Goal: Task Accomplishment & Management: Complete application form

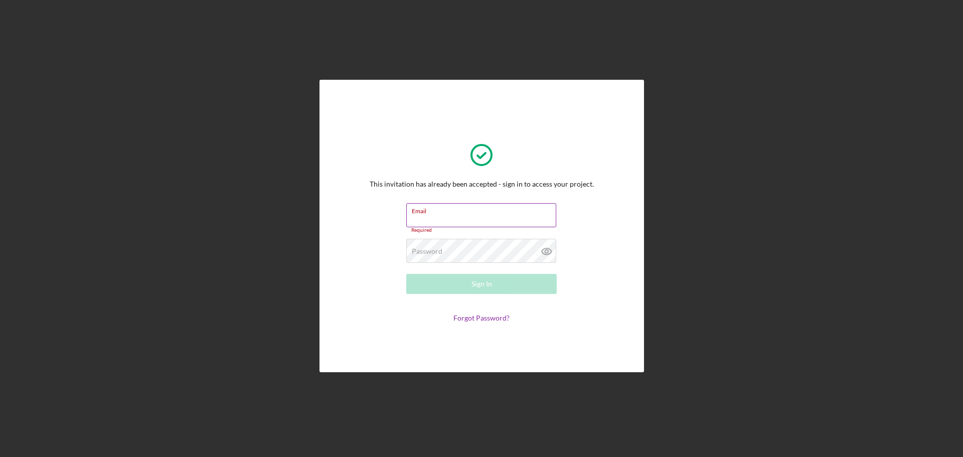
type input "[EMAIL_ADDRESS][DOMAIN_NAME]"
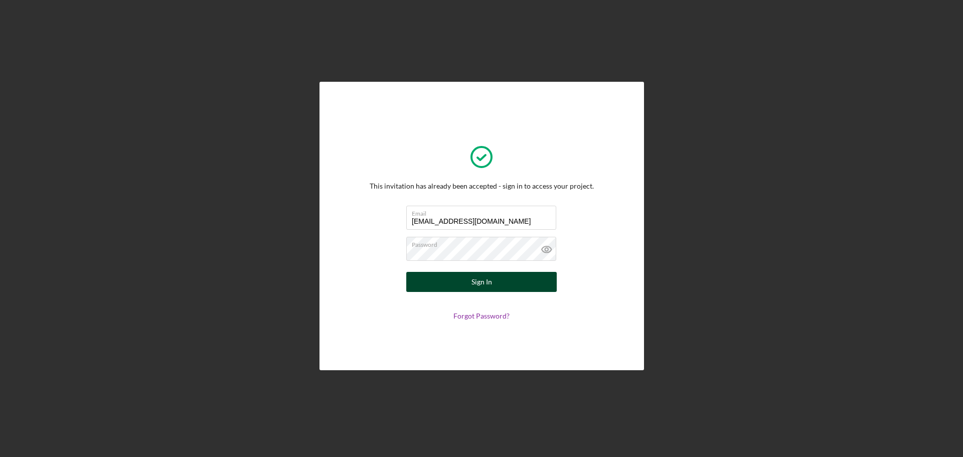
click at [497, 281] on button "Sign In" at bounding box center [481, 282] width 151 height 20
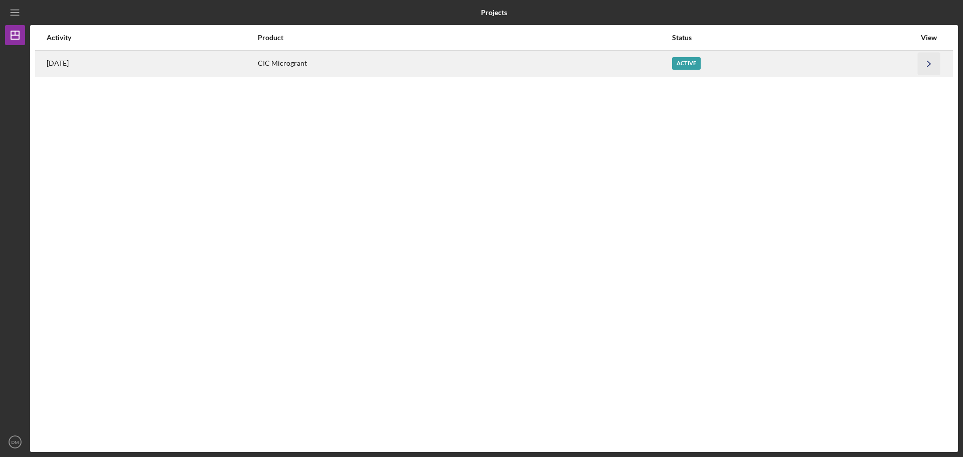
click at [931, 62] on icon "Icon/Navigate" at bounding box center [929, 63] width 23 height 23
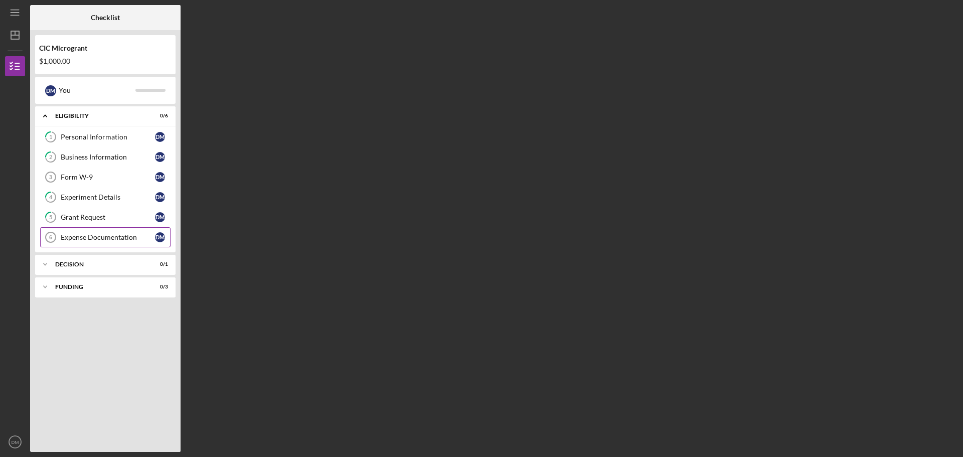
click at [91, 235] on div "Expense Documentation" at bounding box center [108, 237] width 94 height 8
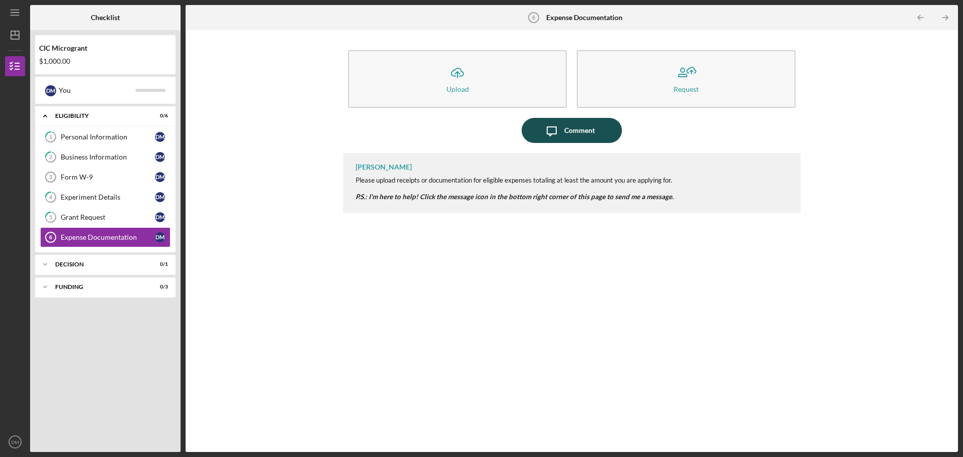
click at [557, 132] on icon "Icon/Message" at bounding box center [551, 130] width 25 height 25
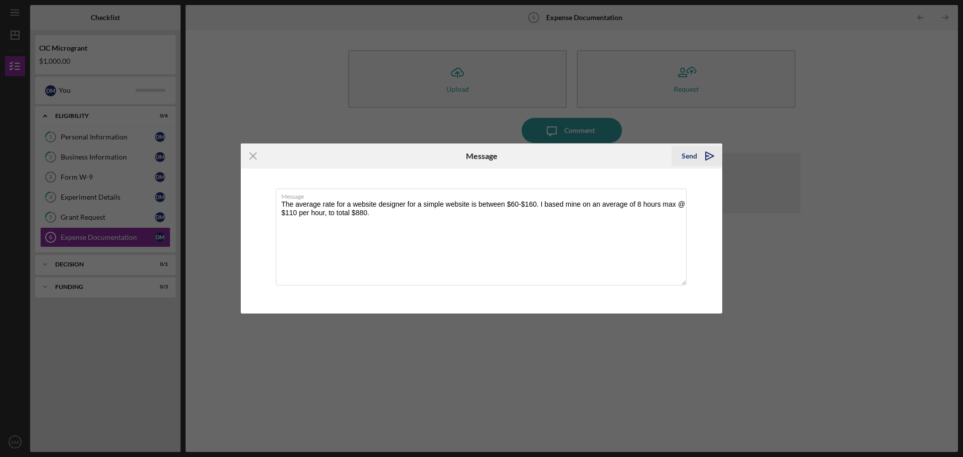
type textarea "The average rate for a website designer for a simple website is between $60-$16…"
click at [707, 162] on icon "Icon/icon-invite-send" at bounding box center [709, 155] width 25 height 25
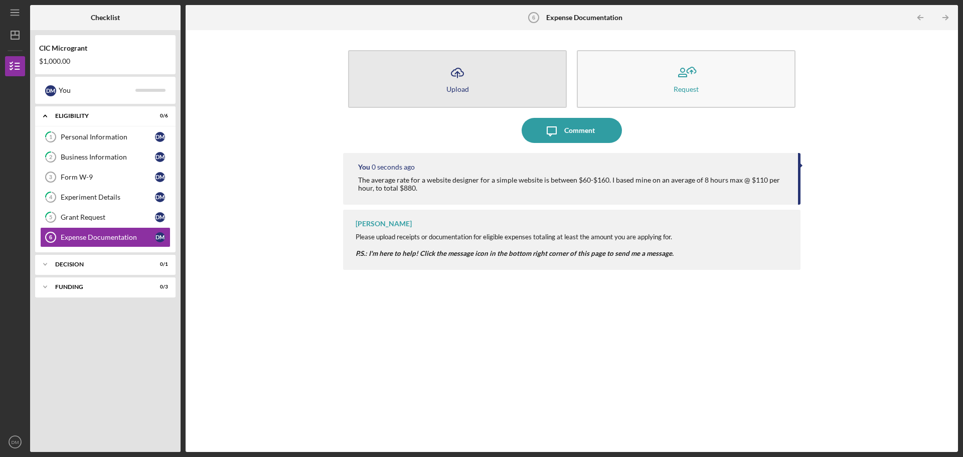
click at [456, 88] on div "Upload" at bounding box center [457, 89] width 23 height 8
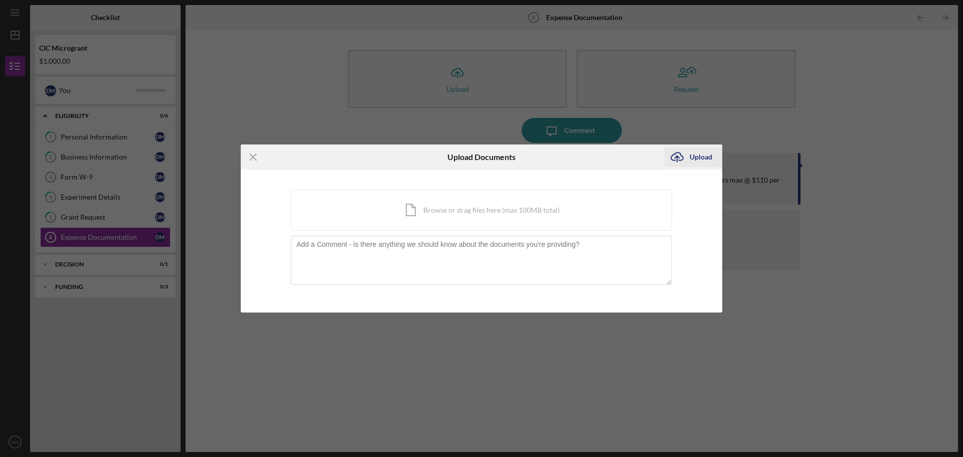
click at [690, 158] on div "Upload" at bounding box center [701, 157] width 23 height 20
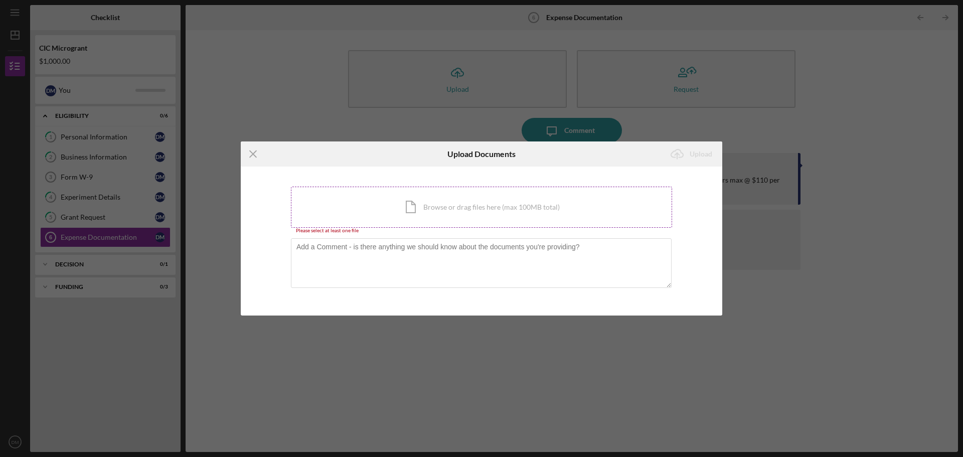
click at [448, 206] on div "Icon/Document Browse or drag files here (max 100MB total) Tap to choose files o…" at bounding box center [481, 207] width 381 height 41
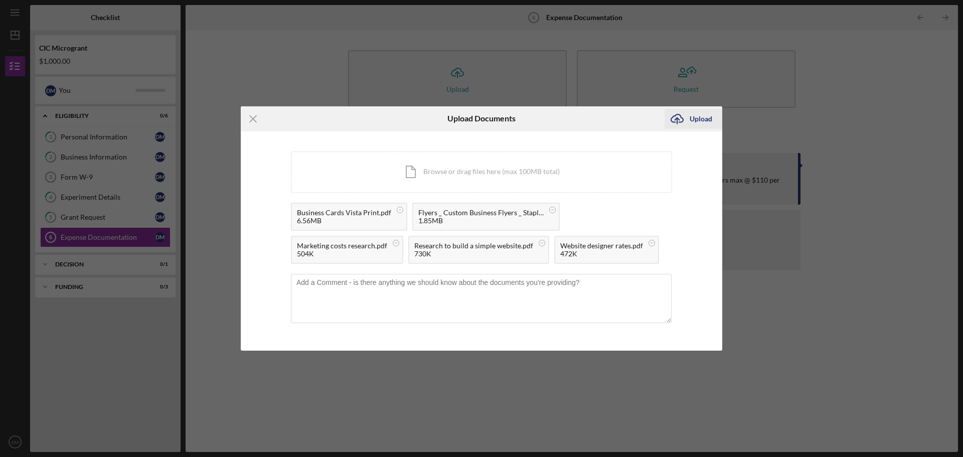
click at [697, 116] on div "Upload" at bounding box center [701, 119] width 23 height 20
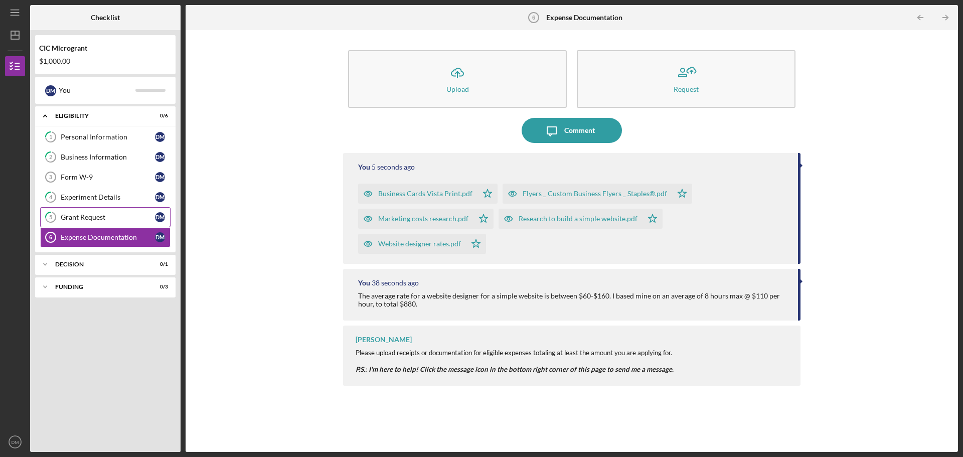
click at [120, 212] on link "5 Grant Request [PERSON_NAME]" at bounding box center [105, 217] width 130 height 20
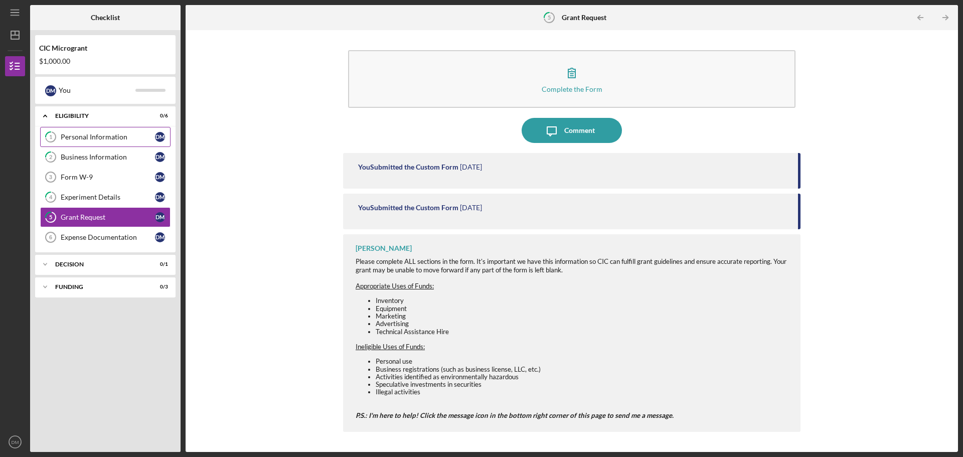
click at [121, 139] on div "Personal Information" at bounding box center [108, 137] width 94 height 8
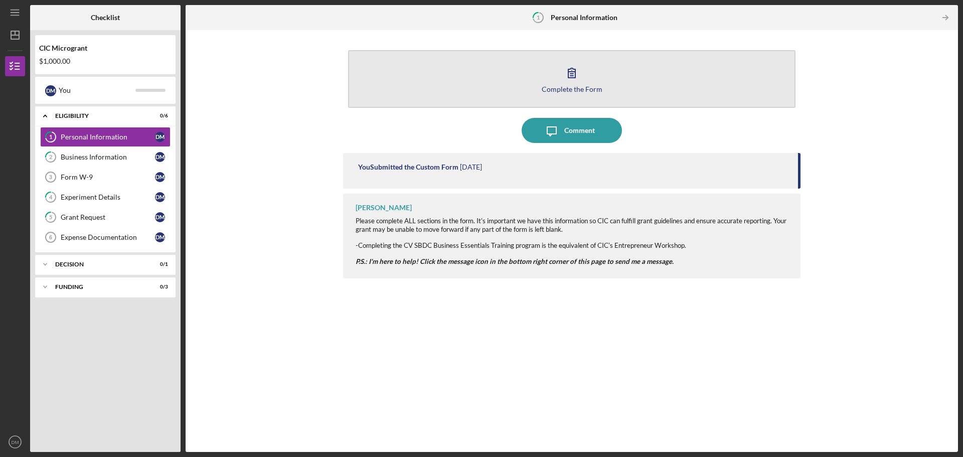
click at [564, 74] on icon "button" at bounding box center [571, 72] width 25 height 25
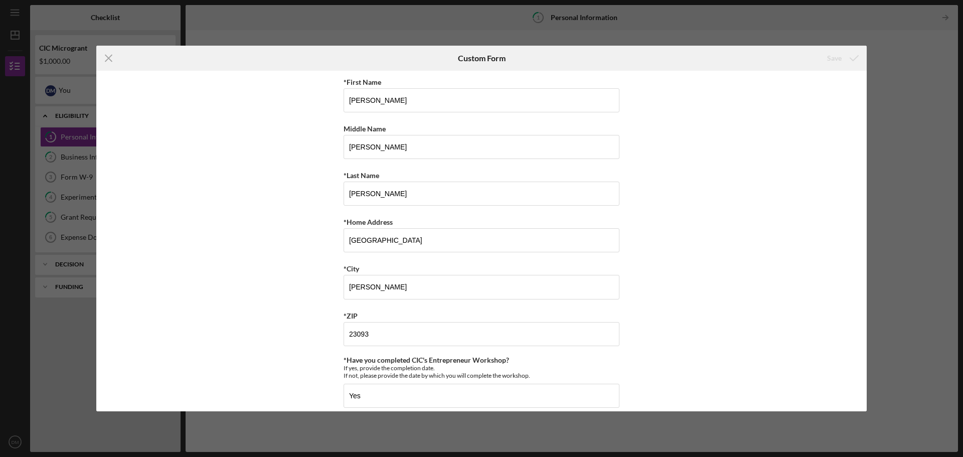
click at [867, 407] on div "Icon/Menu Close Custom Form Save *First Name [PERSON_NAME] Middle Name [PERSON_…" at bounding box center [481, 228] width 963 height 457
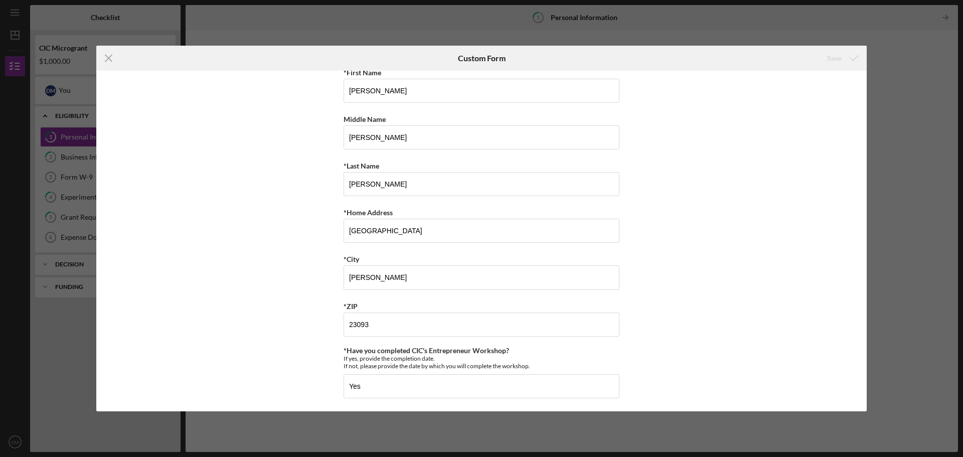
scroll to position [12, 0]
click at [93, 57] on div "Icon/Menu Close Custom Form Save *First Name [PERSON_NAME] Middle Name [PERSON_…" at bounding box center [481, 228] width 963 height 457
click at [100, 58] on icon "Icon/Menu Close" at bounding box center [108, 58] width 25 height 25
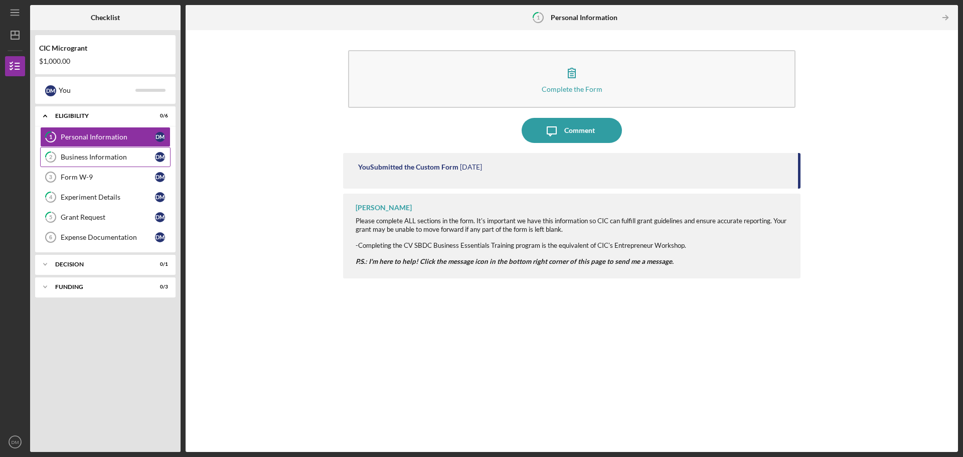
click at [98, 161] on div "Business Information" at bounding box center [108, 157] width 94 height 8
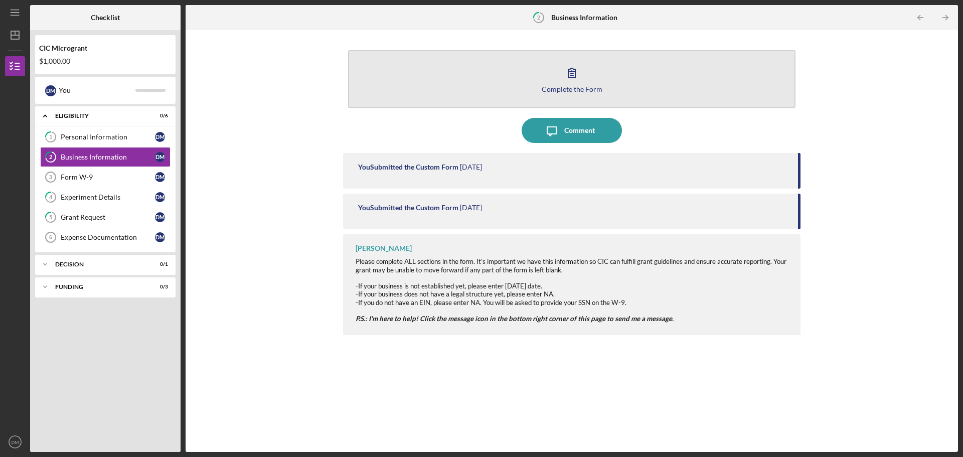
click at [576, 76] on icon "button" at bounding box center [571, 72] width 25 height 25
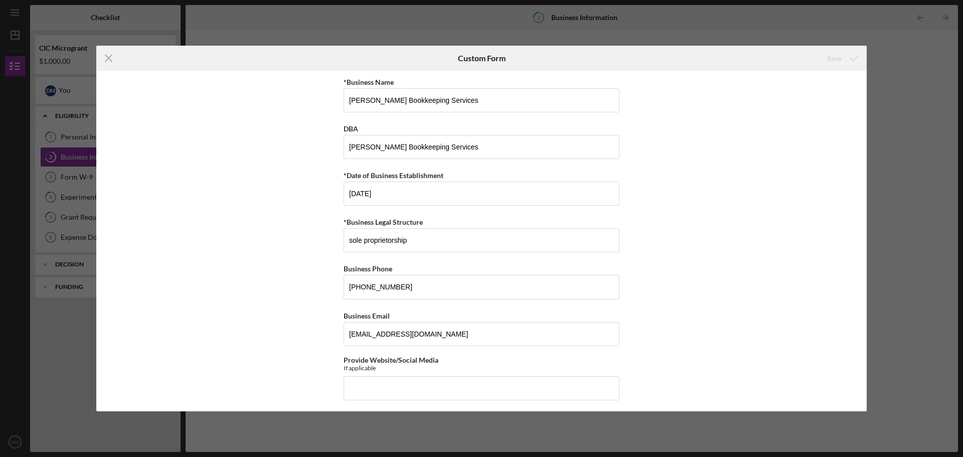
scroll to position [298, 0]
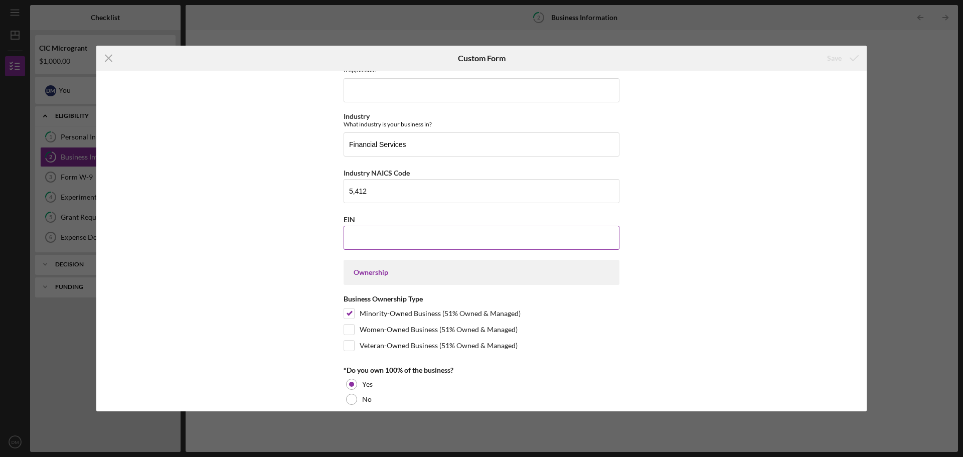
click at [401, 232] on input "EIN" at bounding box center [482, 238] width 276 height 24
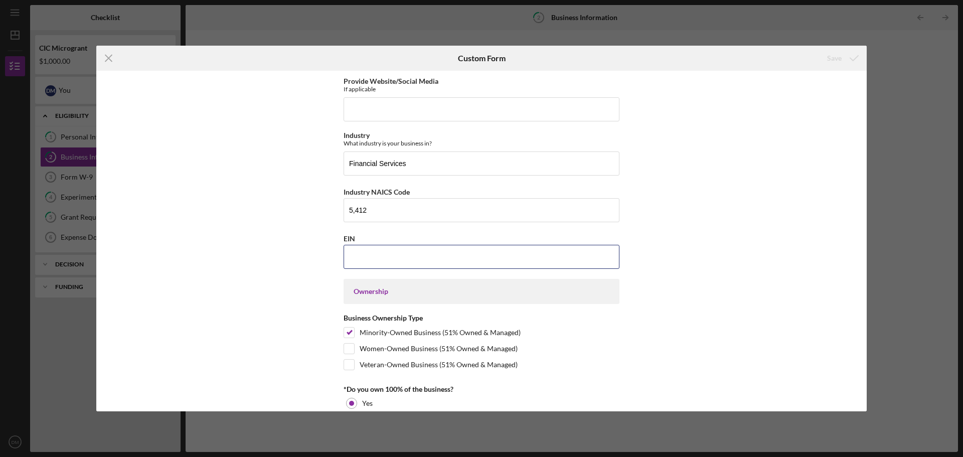
scroll to position [248, 0]
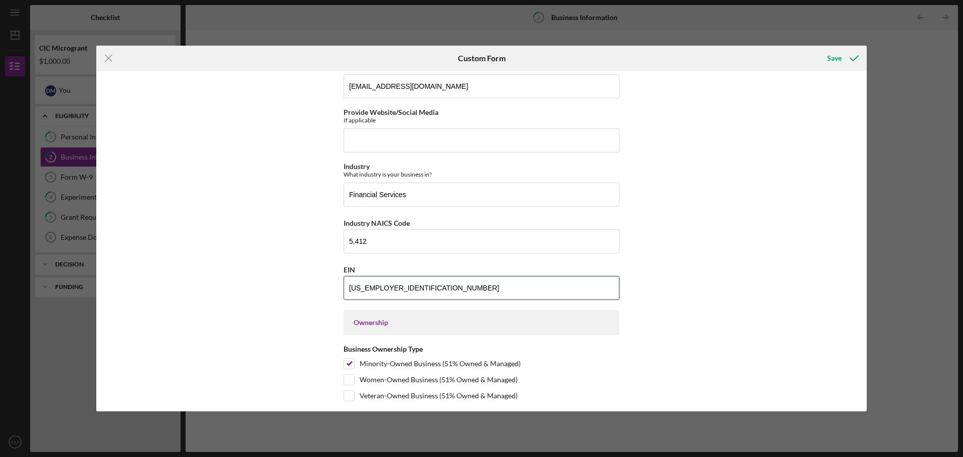
type input "[US_EMPLOYER_IDENTIFICATION_NUMBER]"
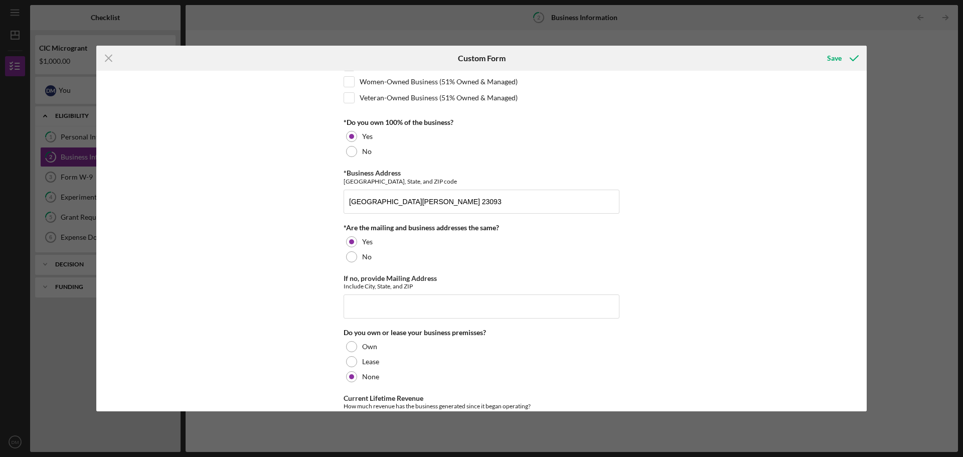
scroll to position [815, 0]
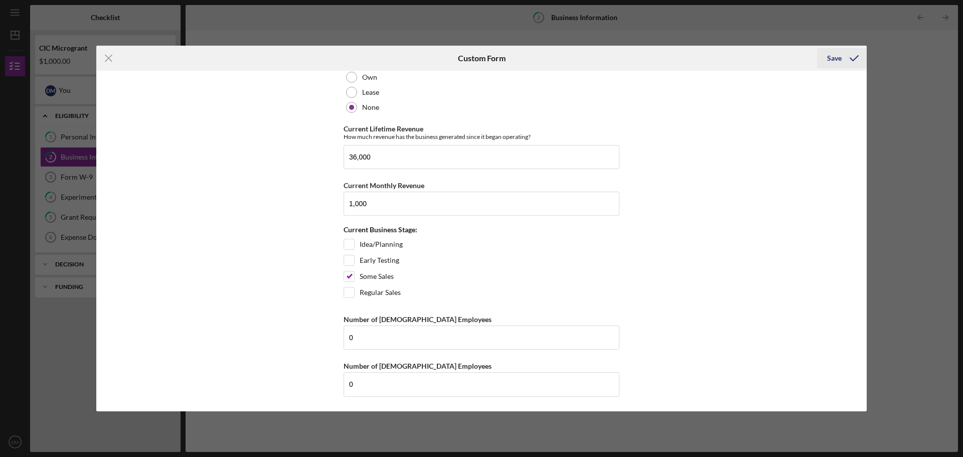
click at [829, 60] on div "Save" at bounding box center [834, 58] width 15 height 20
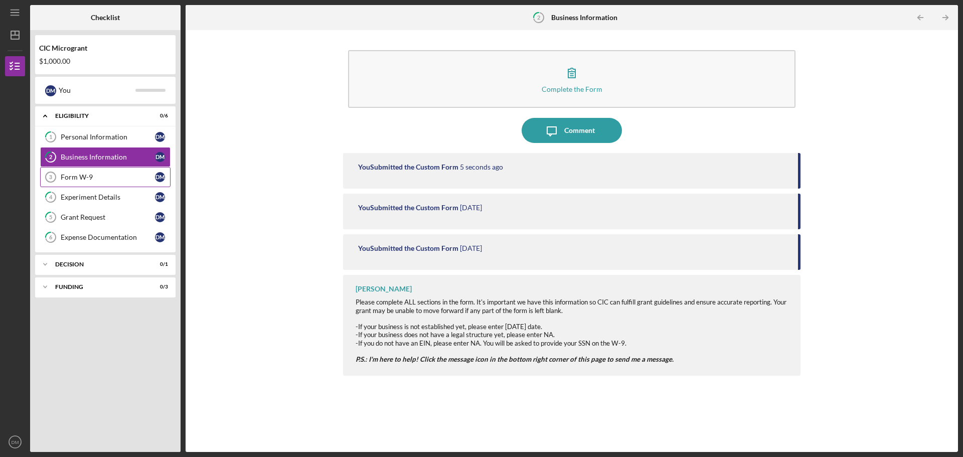
click at [127, 173] on div "Form W-9" at bounding box center [108, 177] width 94 height 8
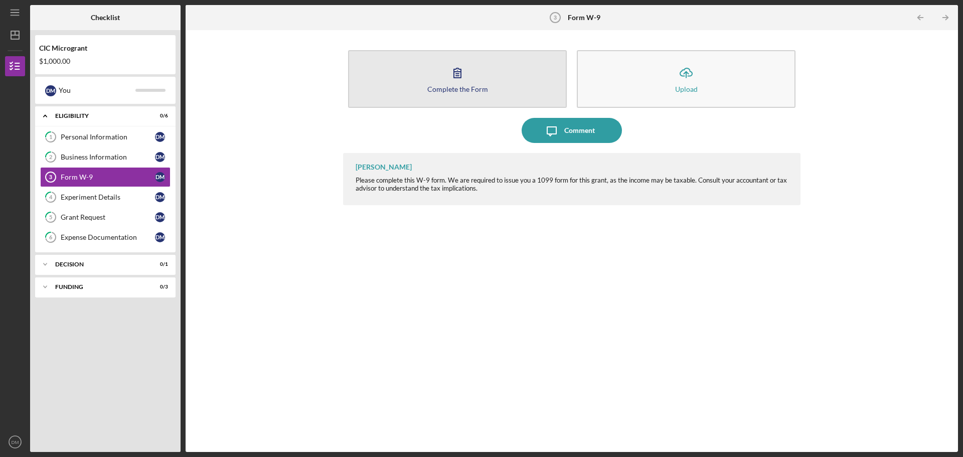
click at [485, 95] on button "Complete the Form Form" at bounding box center [457, 79] width 219 height 58
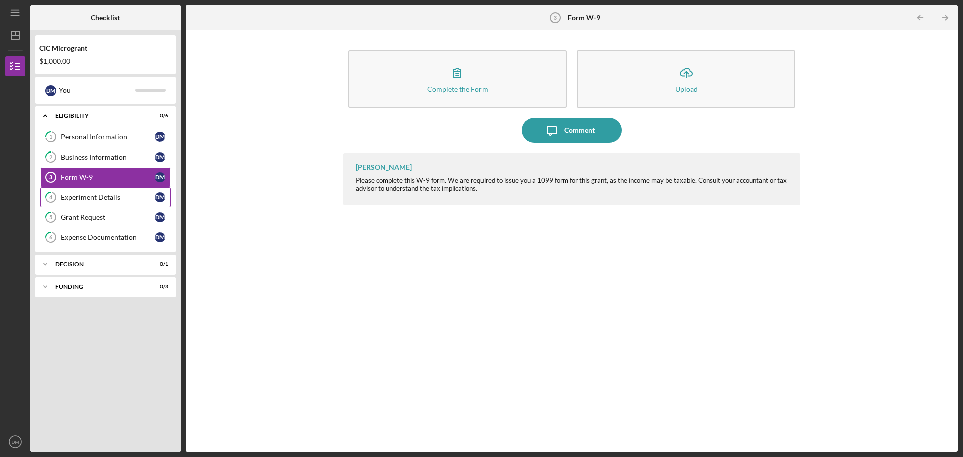
click at [108, 201] on div "Experiment Details" at bounding box center [108, 197] width 94 height 8
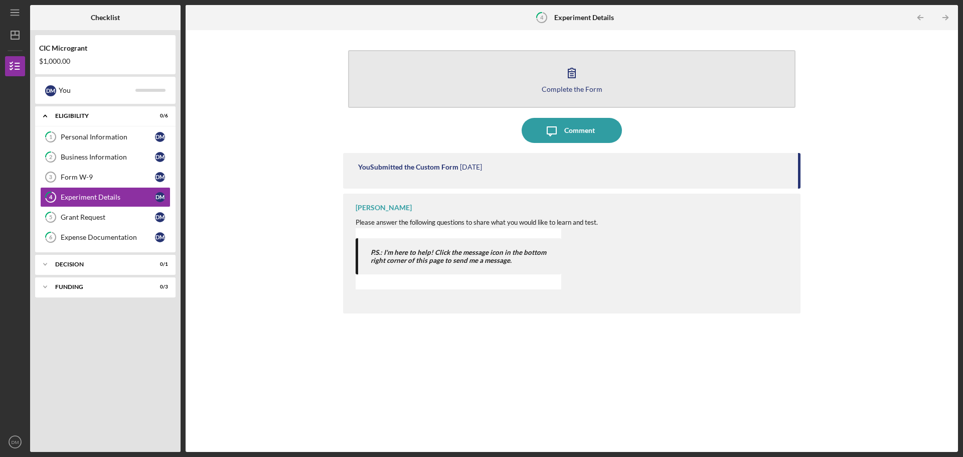
click at [562, 70] on icon "button" at bounding box center [571, 72] width 25 height 25
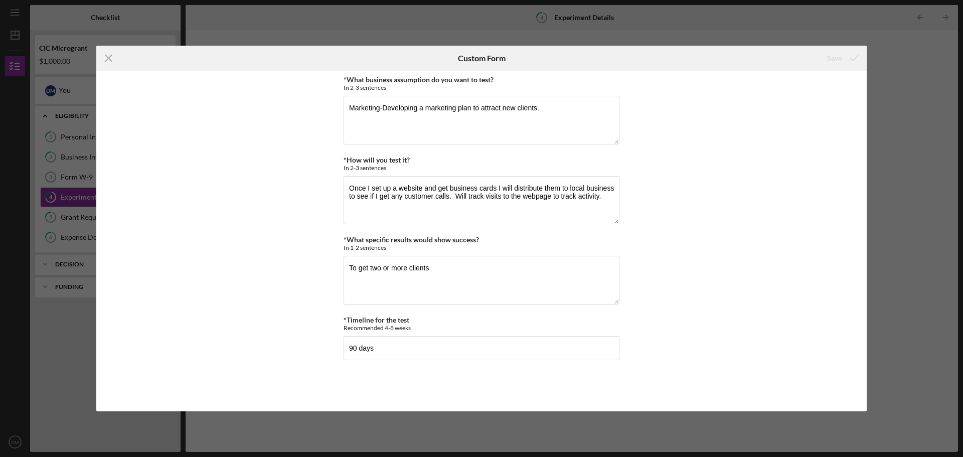
click at [63, 216] on div "Icon/Menu Close Custom Form Save *What business assumption do you want to test?…" at bounding box center [481, 228] width 963 height 457
click at [104, 59] on icon "Icon/Menu Close" at bounding box center [108, 58] width 25 height 25
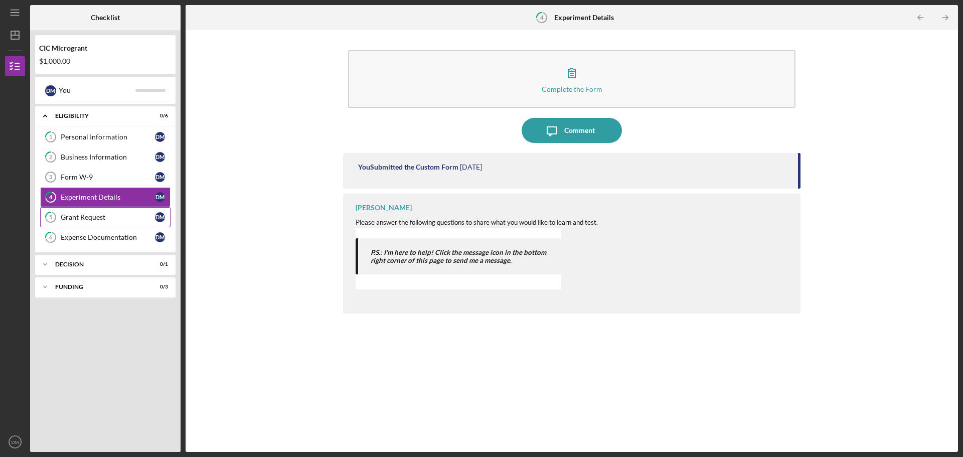
click at [79, 217] on div "Grant Request" at bounding box center [108, 217] width 94 height 8
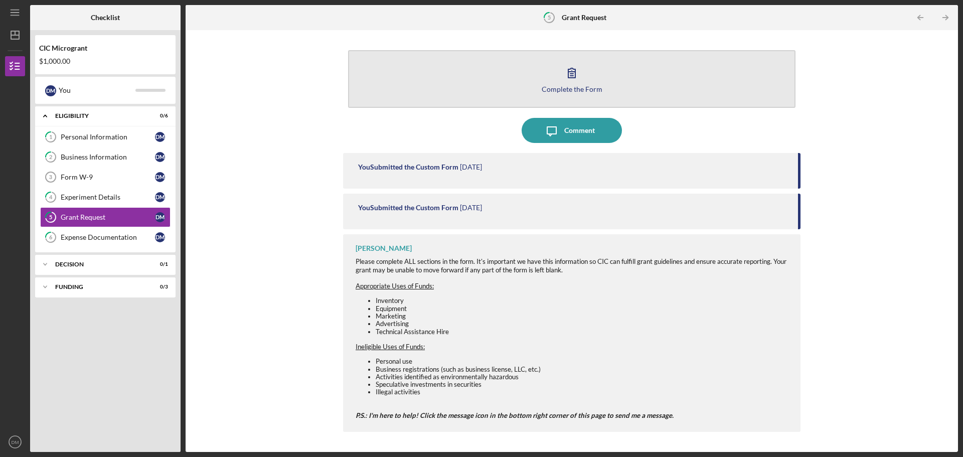
click at [582, 76] on icon "button" at bounding box center [571, 72] width 25 height 25
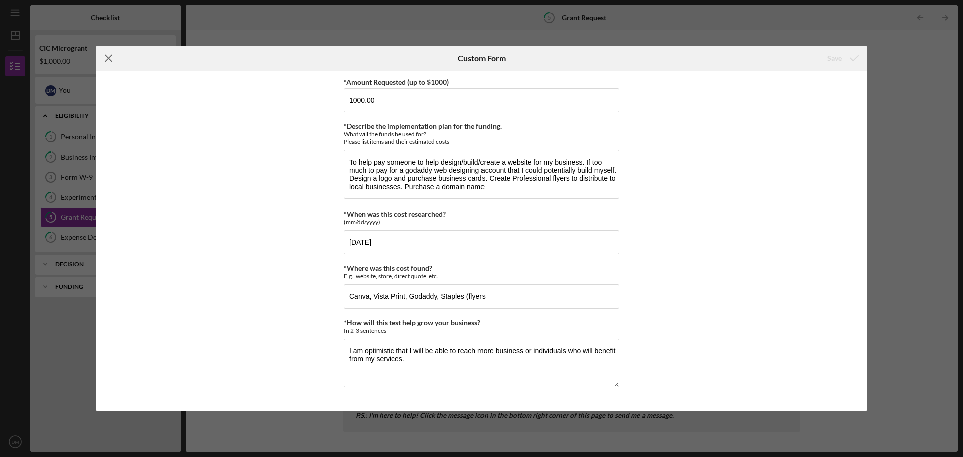
click at [105, 55] on line at bounding box center [108, 58] width 7 height 7
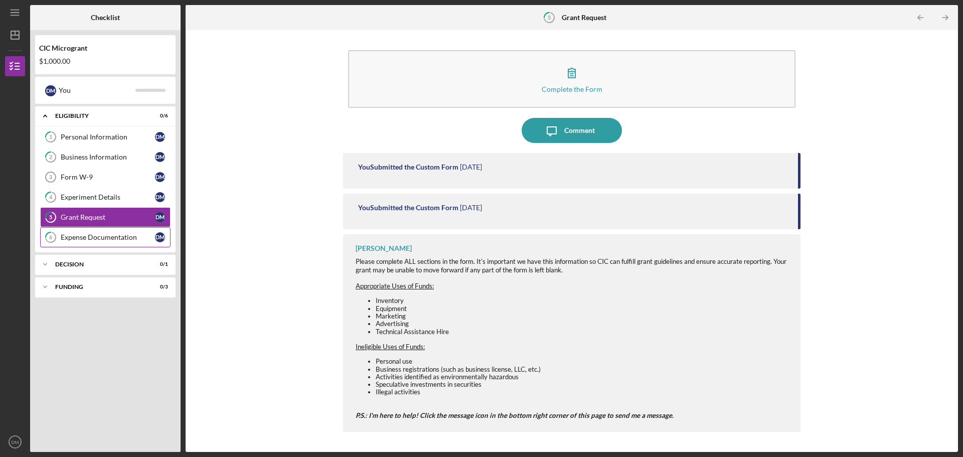
click at [100, 237] on div "Expense Documentation" at bounding box center [108, 237] width 94 height 8
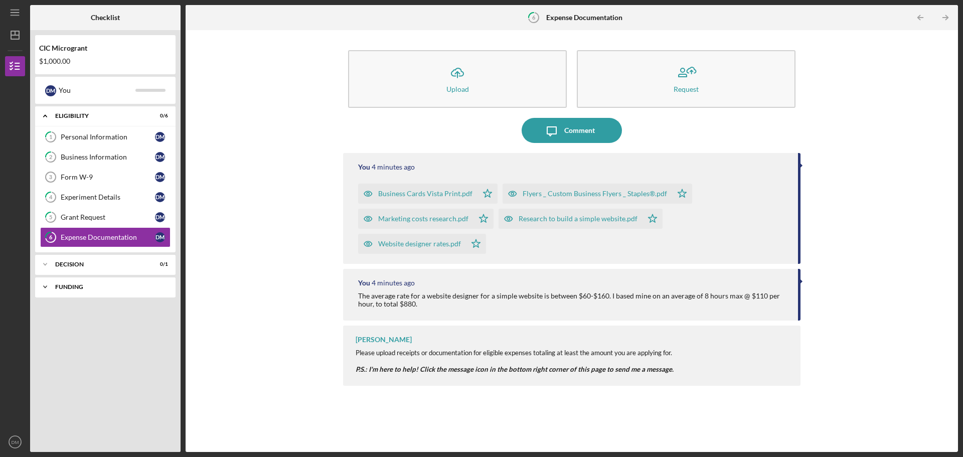
click at [88, 288] on div "FUNDING" at bounding box center [109, 287] width 108 height 6
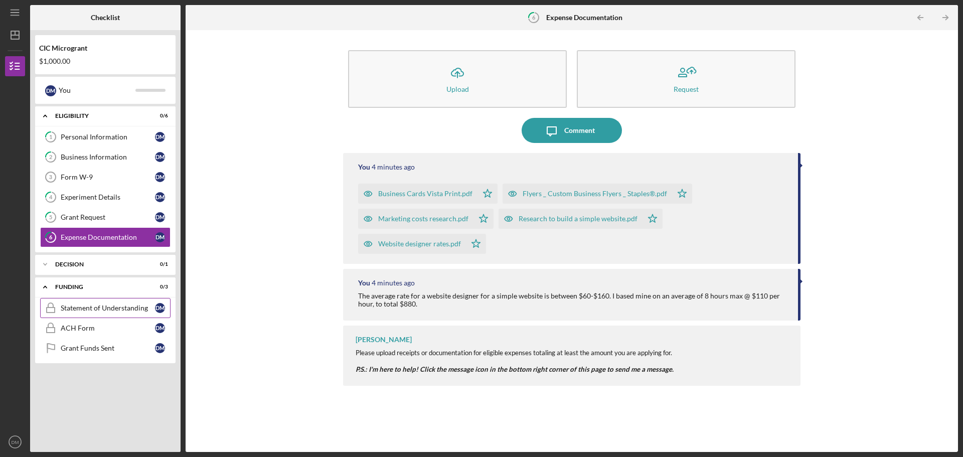
click at [93, 307] on div "Statement of Understanding" at bounding box center [108, 308] width 94 height 8
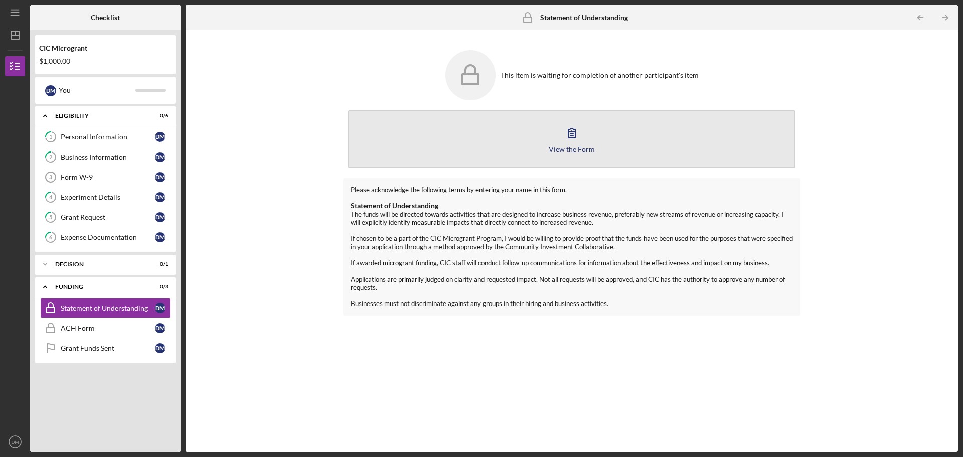
click at [575, 141] on icon "button" at bounding box center [571, 132] width 25 height 25
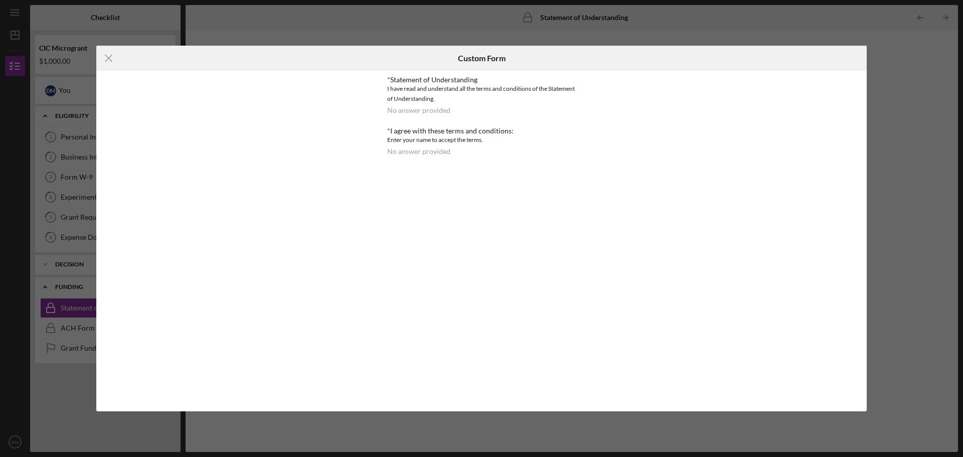
click at [441, 156] on div "*Statement of Understanding I have read and understand all the terms and condit…" at bounding box center [481, 121] width 189 height 90
click at [430, 114] on div "No answer provided" at bounding box center [418, 110] width 63 height 8
click at [430, 109] on div "No answer provided" at bounding box center [418, 110] width 63 height 8
click at [111, 57] on line at bounding box center [108, 58] width 7 height 7
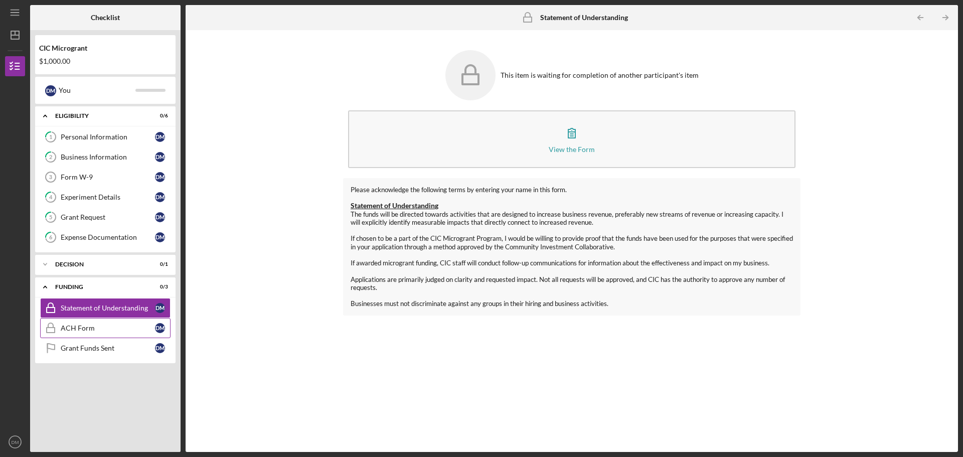
click at [119, 330] on div "ACH Form" at bounding box center [108, 328] width 94 height 8
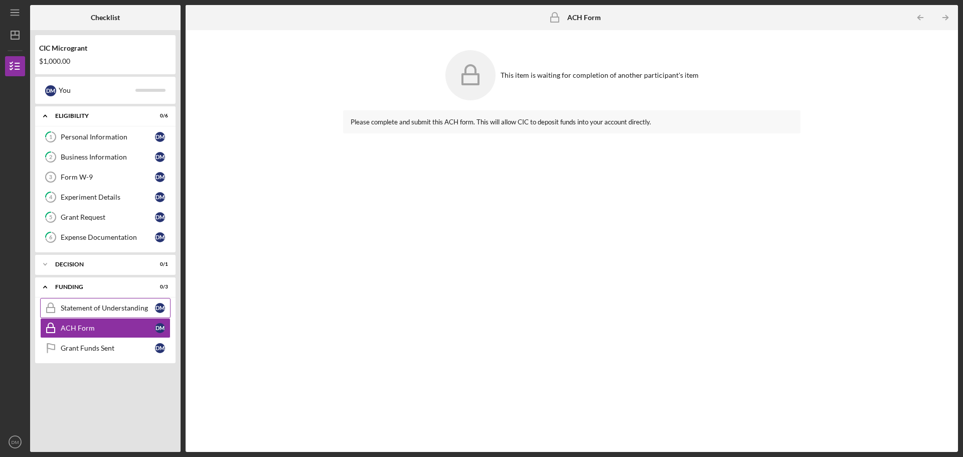
click at [95, 306] on div "Statement of Understanding" at bounding box center [108, 308] width 94 height 8
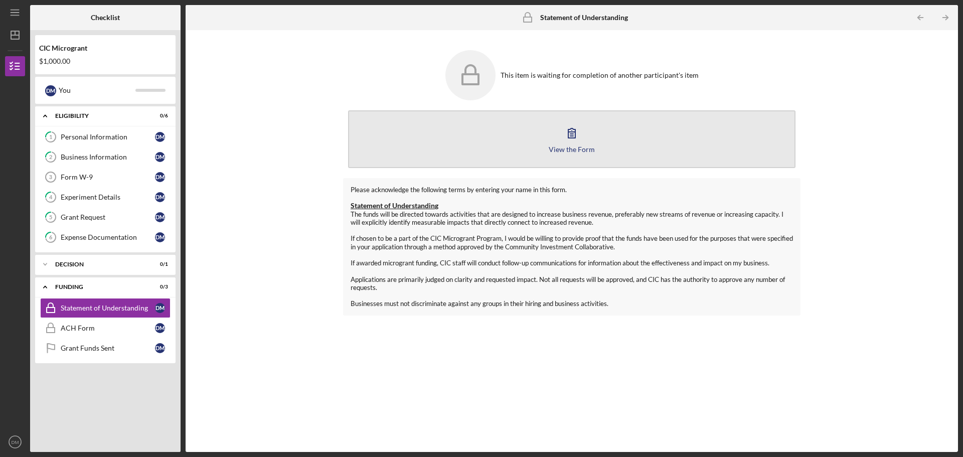
click at [563, 130] on icon "button" at bounding box center [571, 132] width 25 height 25
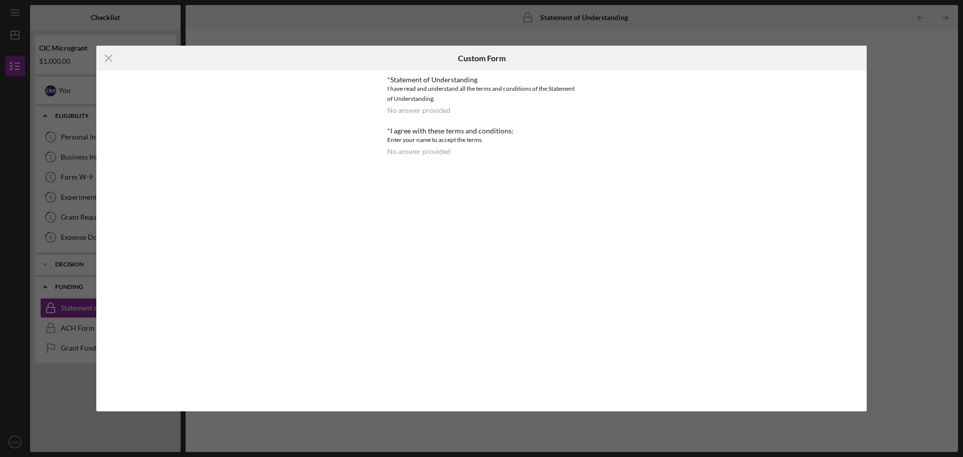
click at [421, 110] on div "No answer provided" at bounding box center [418, 110] width 63 height 8
click at [109, 53] on icon "Icon/Menu Close" at bounding box center [108, 58] width 25 height 25
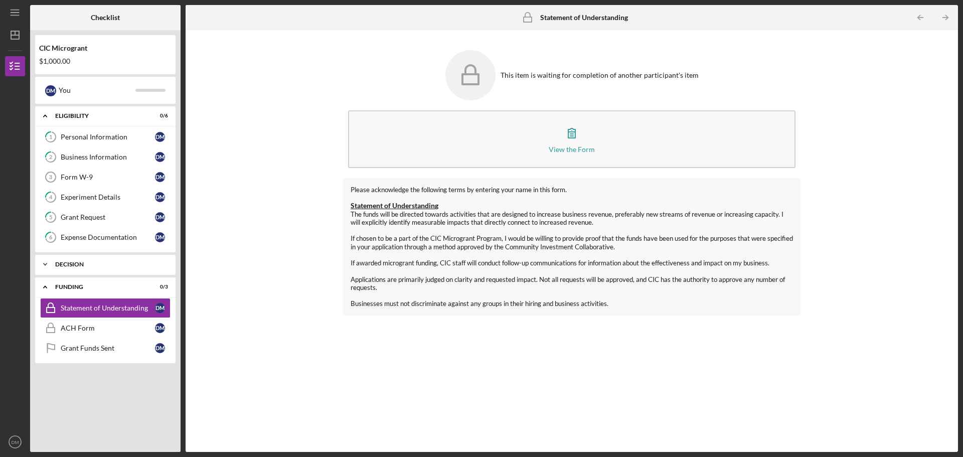
click at [58, 265] on div "Decision" at bounding box center [109, 264] width 108 height 6
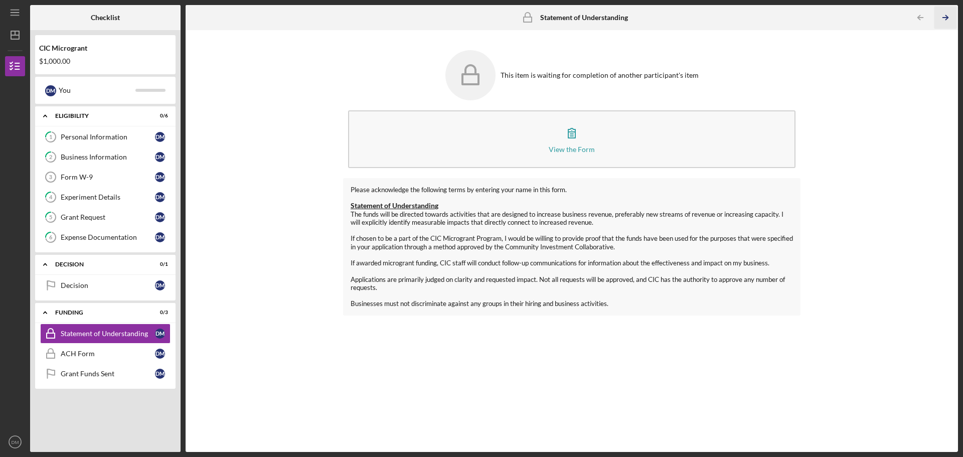
click at [952, 16] on icon "Icon/Table Pagination Arrow" at bounding box center [945, 18] width 23 height 23
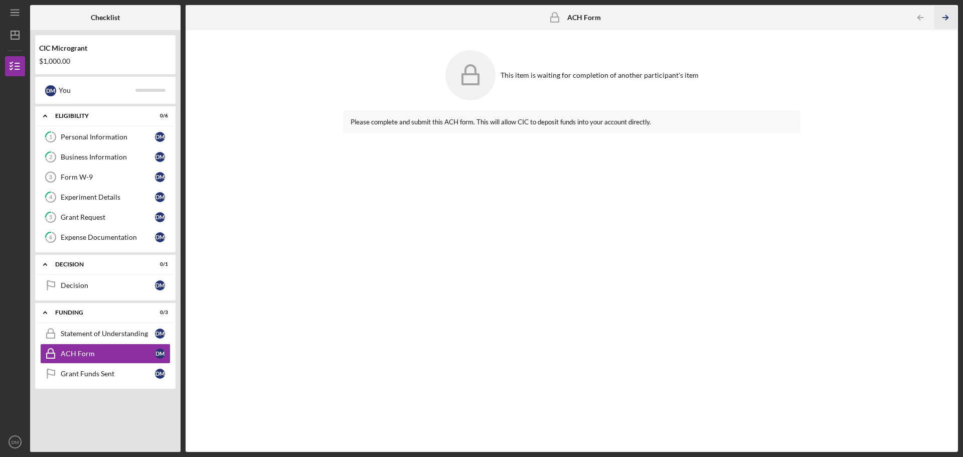
click at [952, 16] on icon "Icon/Table Pagination Arrow" at bounding box center [945, 18] width 23 height 23
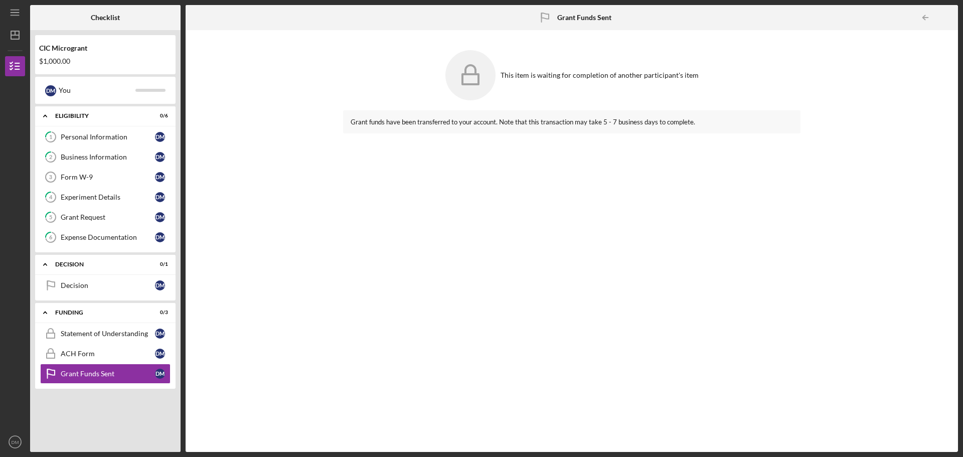
click at [952, 16] on div at bounding box center [948, 18] width 20 height 20
click at [921, 22] on icon "Icon/Table Pagination Arrow" at bounding box center [925, 18] width 23 height 23
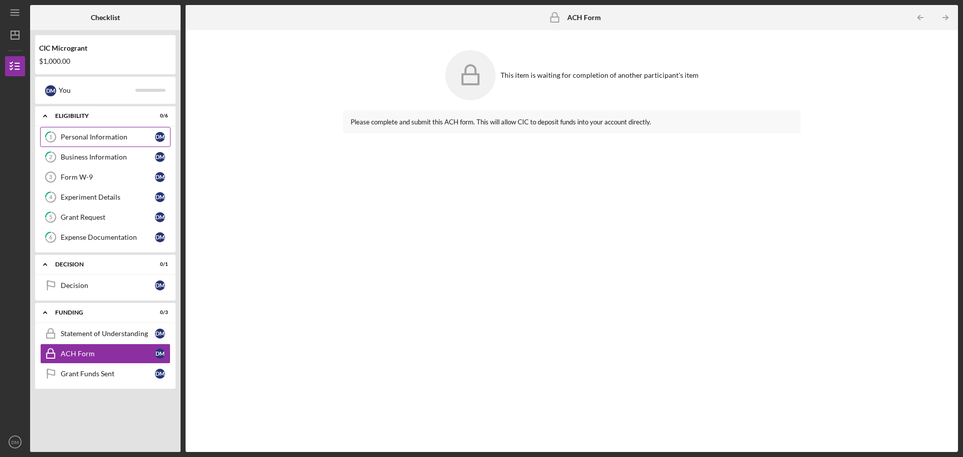
click at [83, 138] on div "Personal Information" at bounding box center [108, 137] width 94 height 8
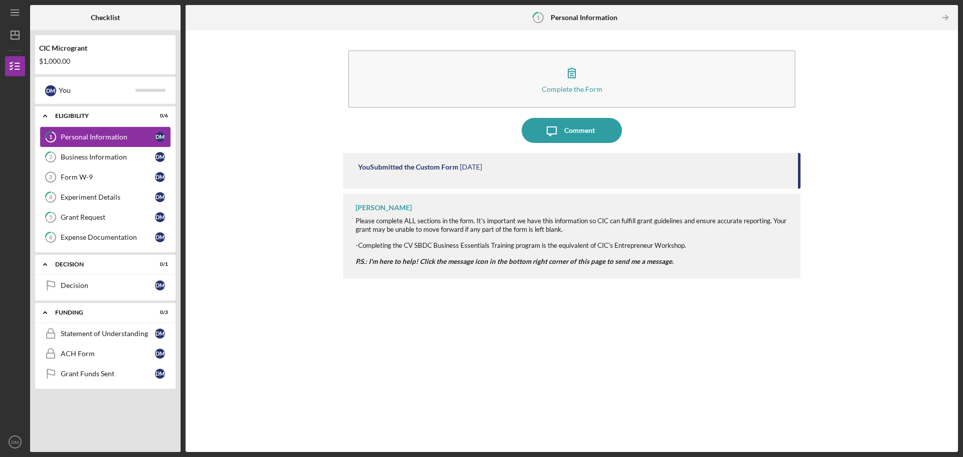
click at [83, 138] on div "Personal Information" at bounding box center [108, 137] width 94 height 8
click at [91, 156] on div "Business Information" at bounding box center [108, 157] width 94 height 8
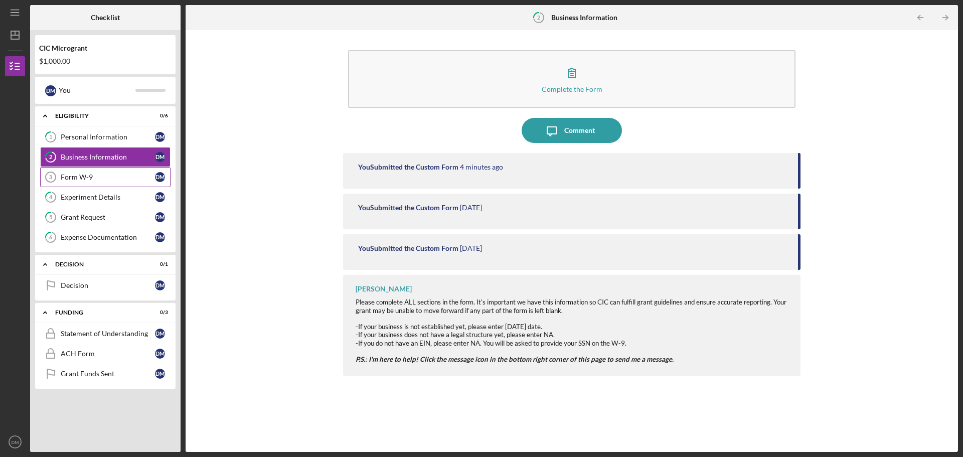
click at [127, 179] on div "Form W-9" at bounding box center [108, 177] width 94 height 8
